Goal: Information Seeking & Learning: Compare options

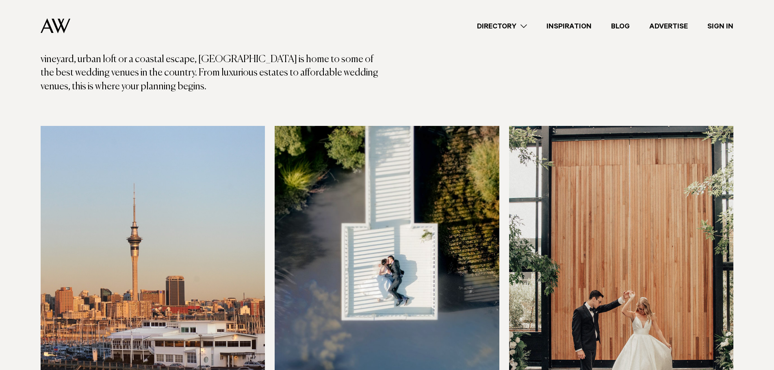
scroll to position [122, 0]
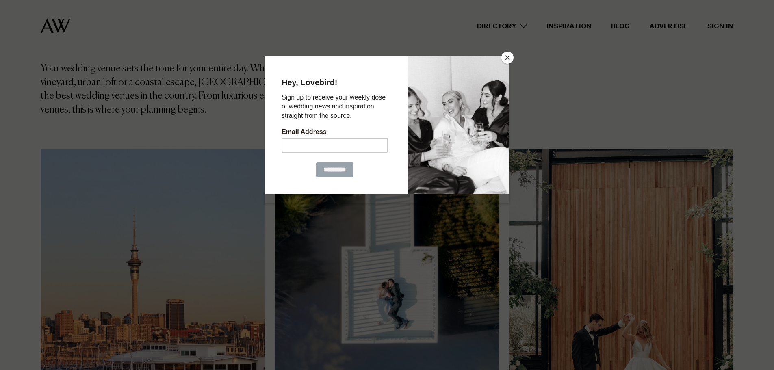
click at [509, 55] on button "Close" at bounding box center [507, 58] width 12 height 12
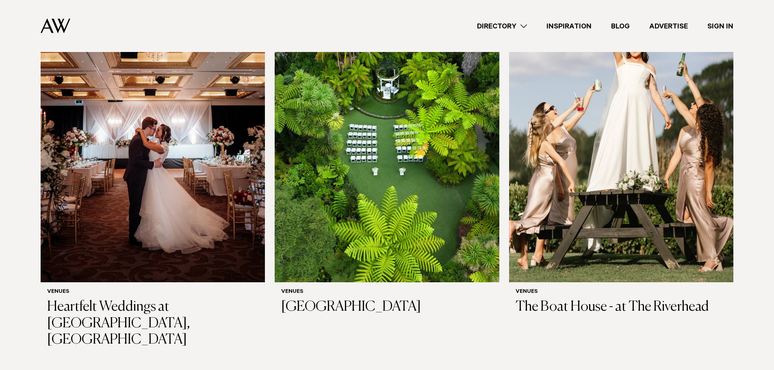
scroll to position [731, 0]
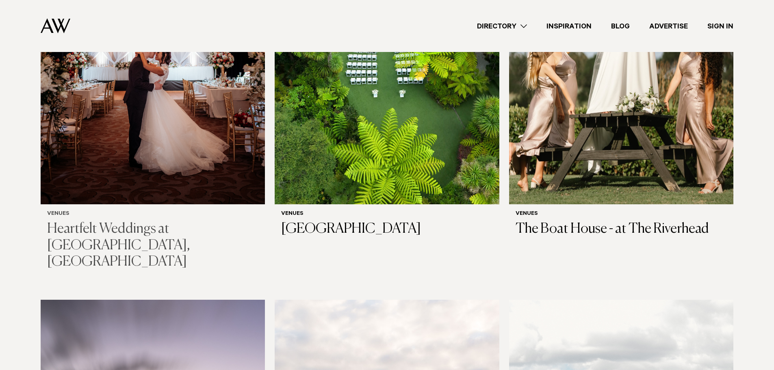
click at [111, 221] on h3 "Heartfelt Weddings at [GEOGRAPHIC_DATA], [GEOGRAPHIC_DATA]" at bounding box center [152, 246] width 211 height 50
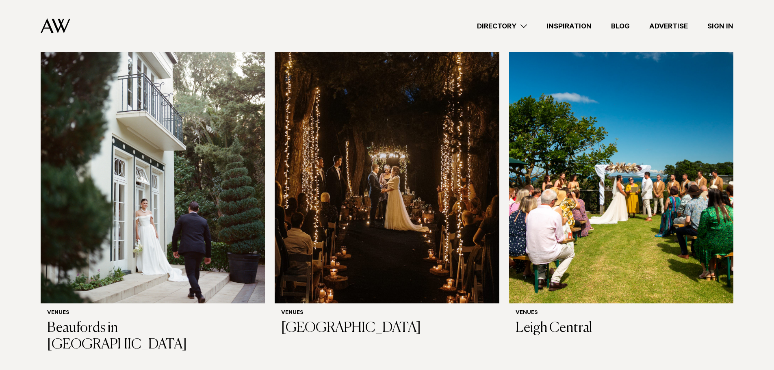
scroll to position [2448, 0]
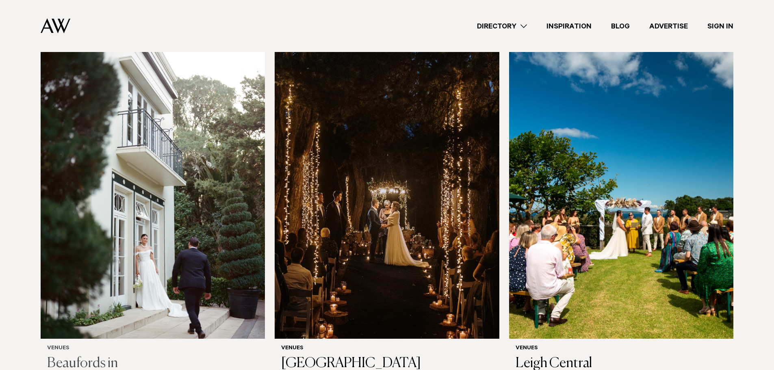
click at [170, 248] on img at bounding box center [153, 188] width 224 height 301
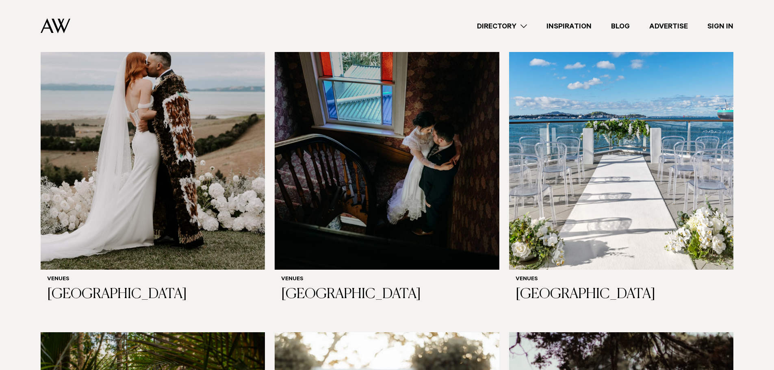
scroll to position [3220, 0]
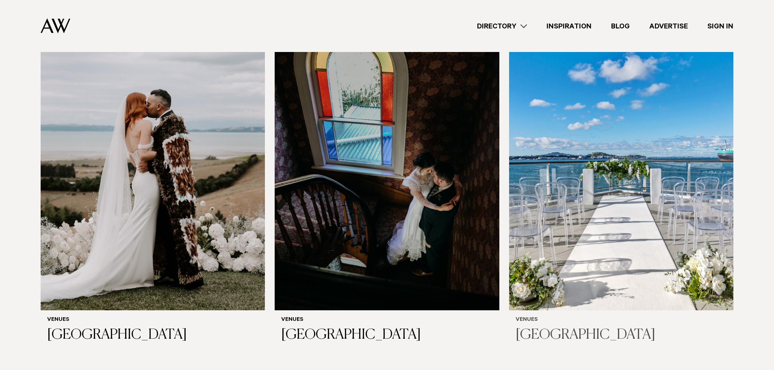
click at [605, 209] on img at bounding box center [621, 159] width 224 height 301
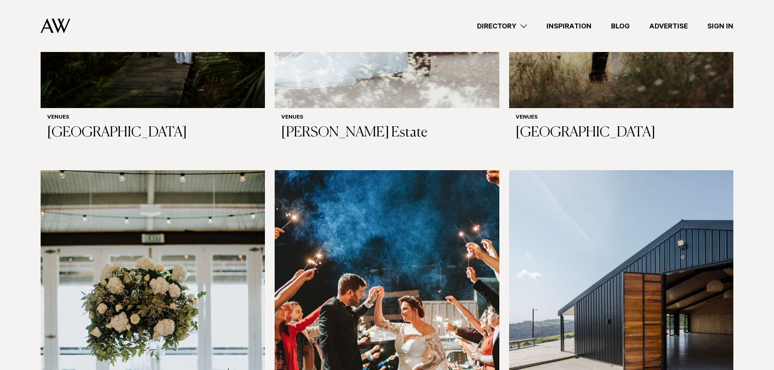
scroll to position [141, 0]
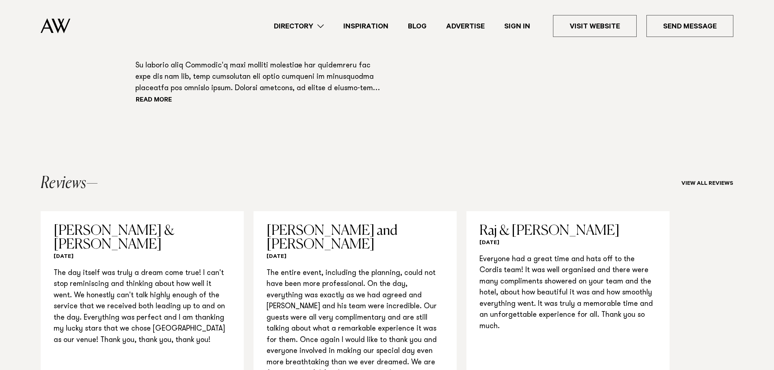
scroll to position [894, 0]
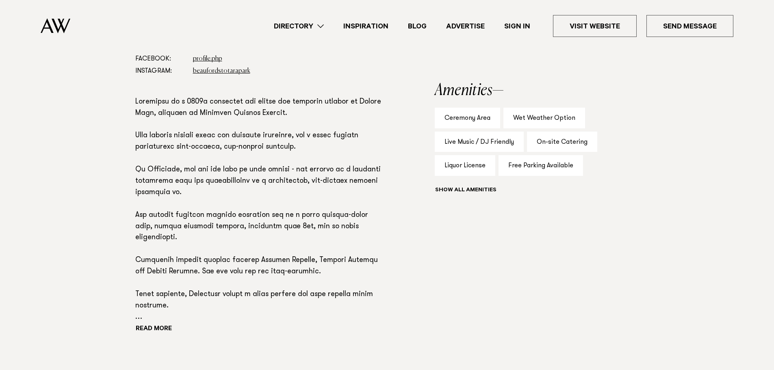
scroll to position [366, 0]
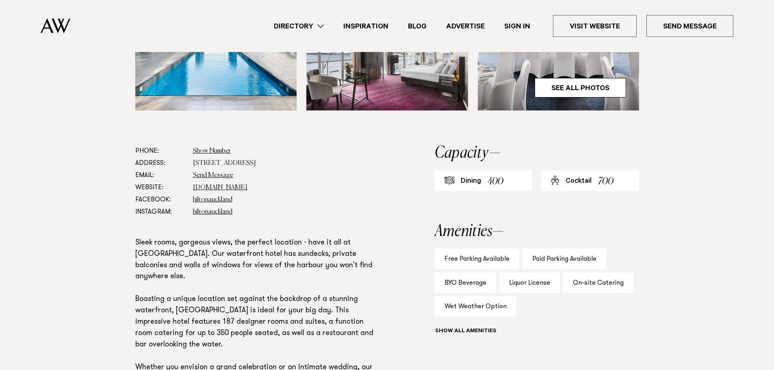
scroll to position [163, 0]
